Goal: Find specific page/section: Find specific page/section

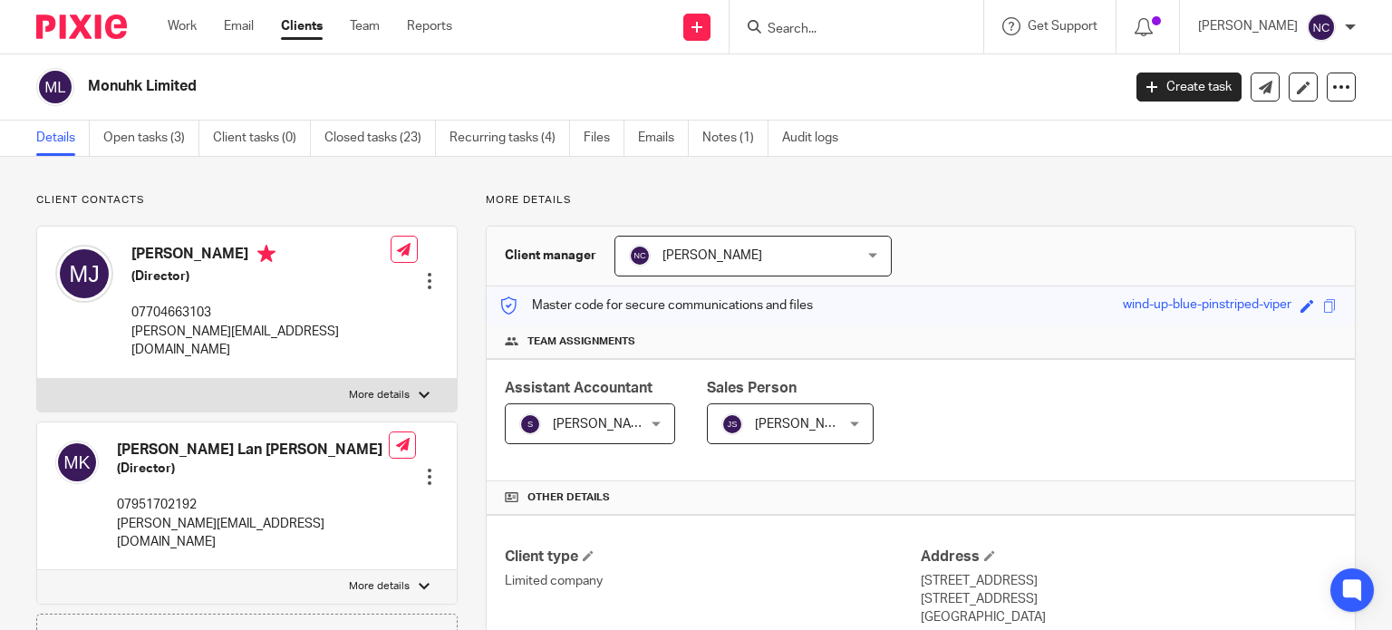
click at [817, 31] on input "Search" at bounding box center [847, 30] width 163 height 16
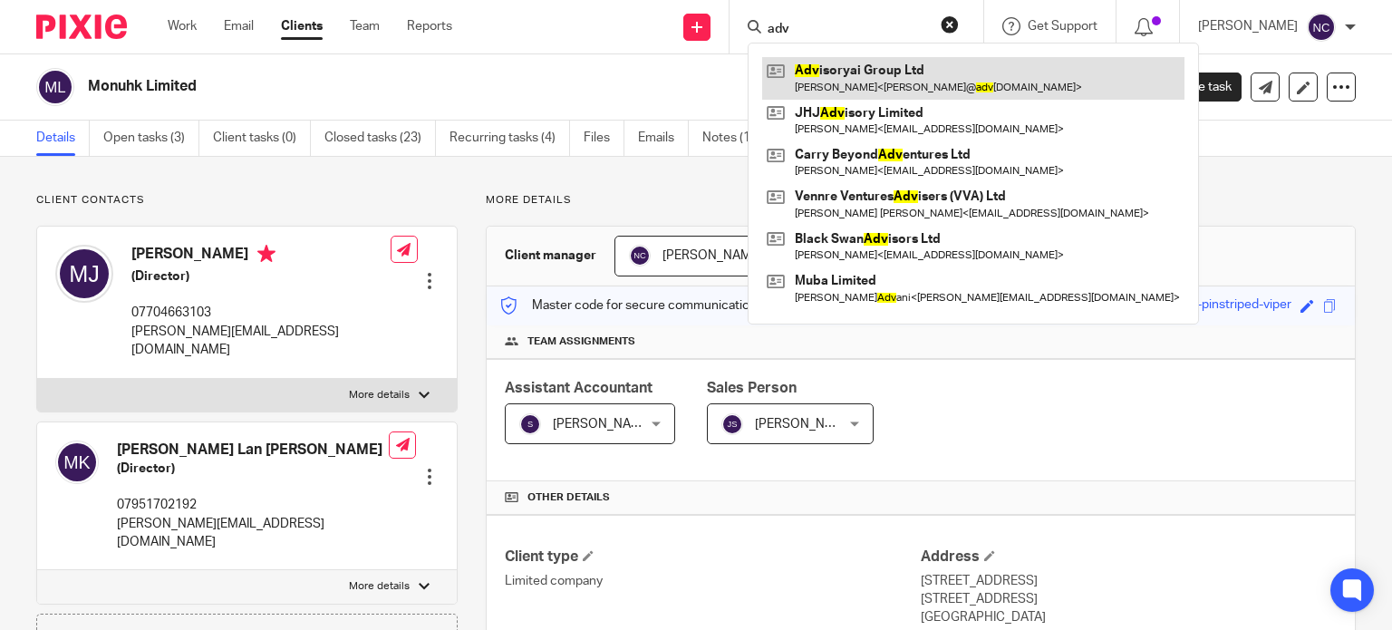
type input "adv"
click at [862, 76] on link at bounding box center [973, 78] width 422 height 42
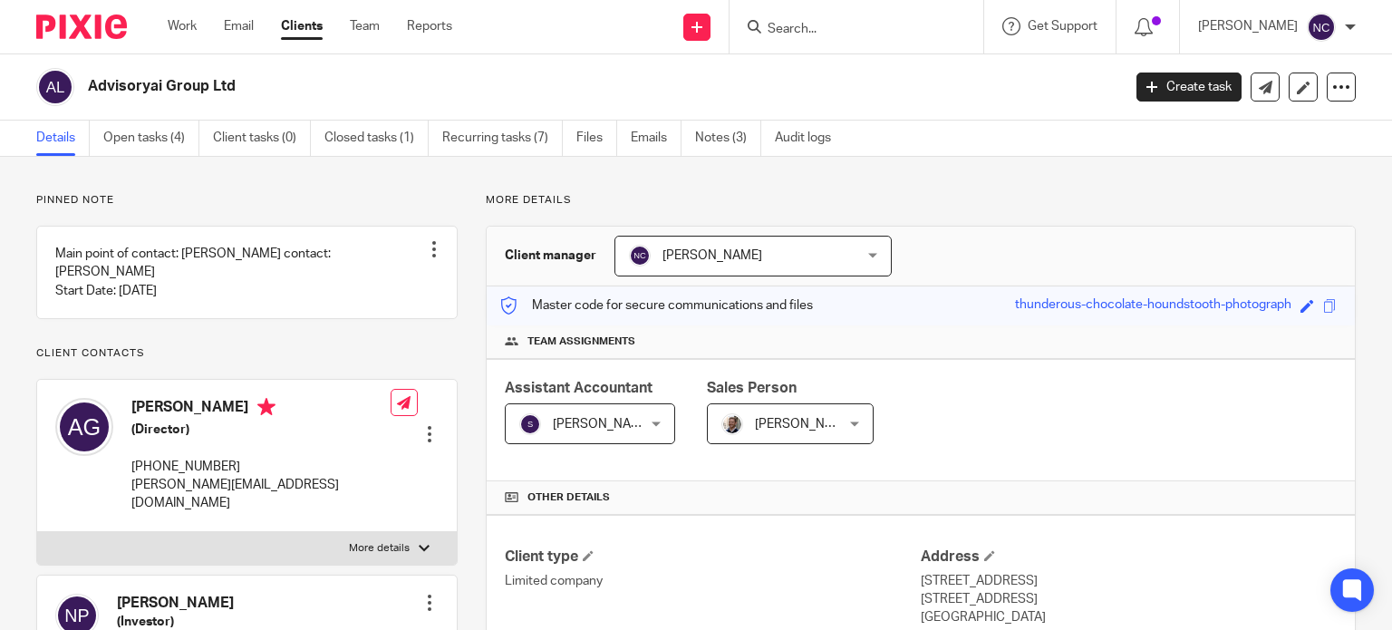
drag, startPoint x: 266, startPoint y: 97, endPoint x: 87, endPoint y: 82, distance: 180.0
click at [87, 82] on div "Advisoryai Group Ltd" at bounding box center [572, 87] width 1073 height 38
copy h2 "Advisoryai Group Ltd"
